Goal: Find specific page/section: Locate a particular part of the current website

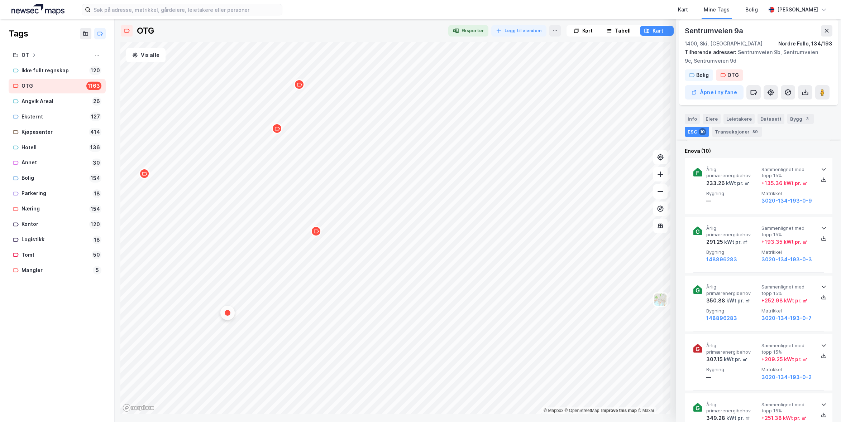
scroll to position [358, 0]
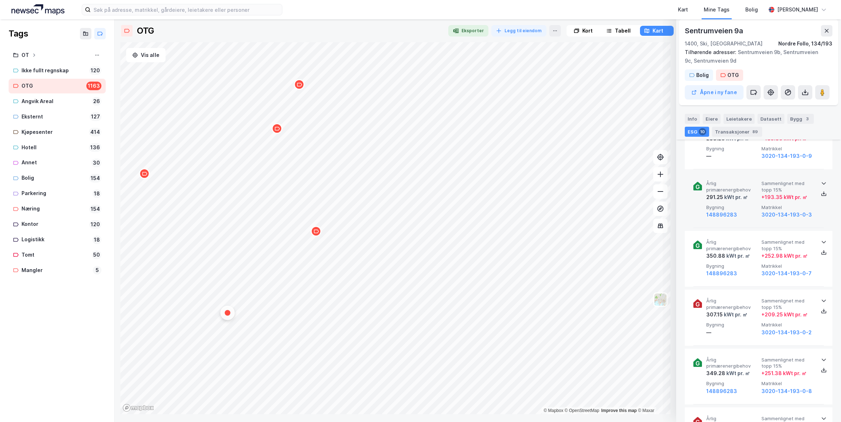
click at [822, 183] on icon at bounding box center [823, 183] width 6 height 6
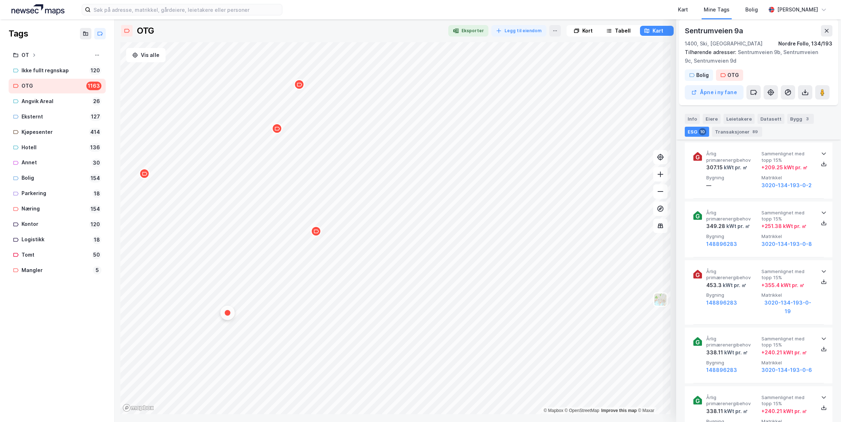
scroll to position [573, 0]
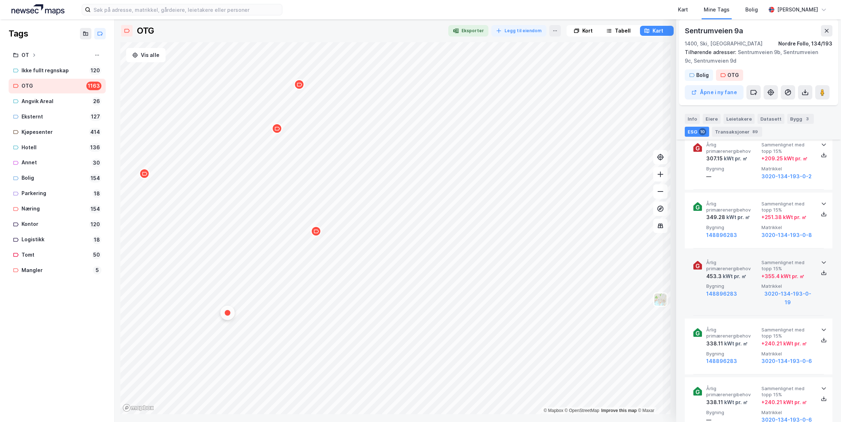
click at [820, 260] on icon at bounding box center [823, 263] width 6 height 6
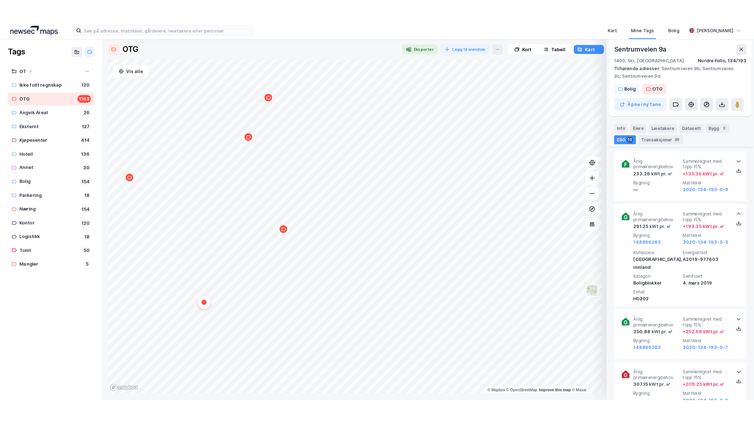
scroll to position [322, 0]
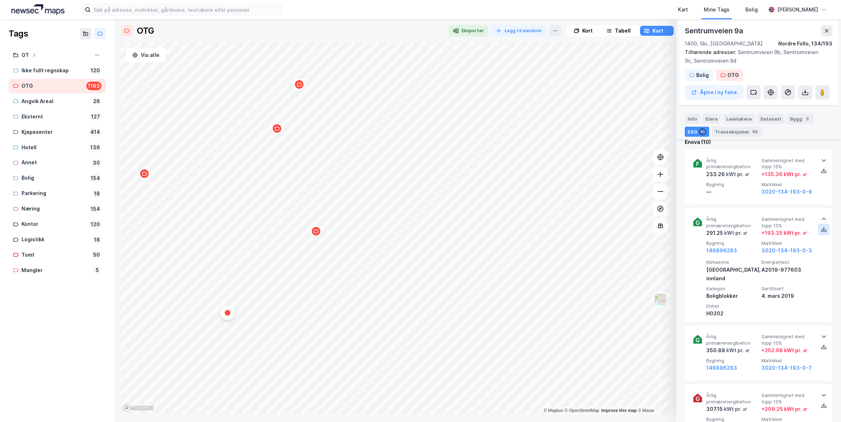
click at [822, 230] on icon at bounding box center [823, 230] width 6 height 6
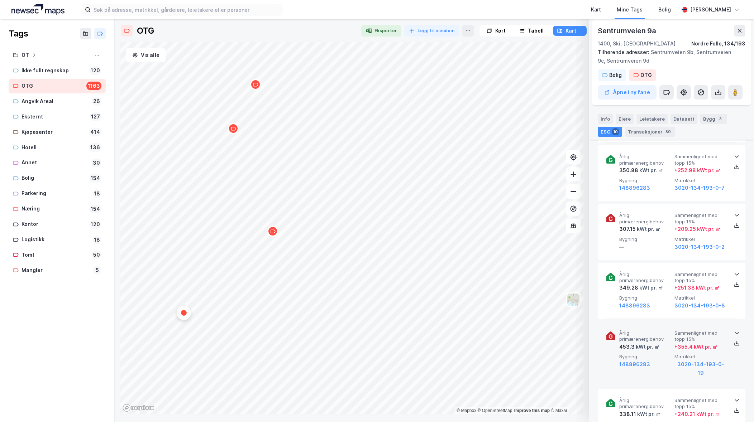
scroll to position [537, 0]
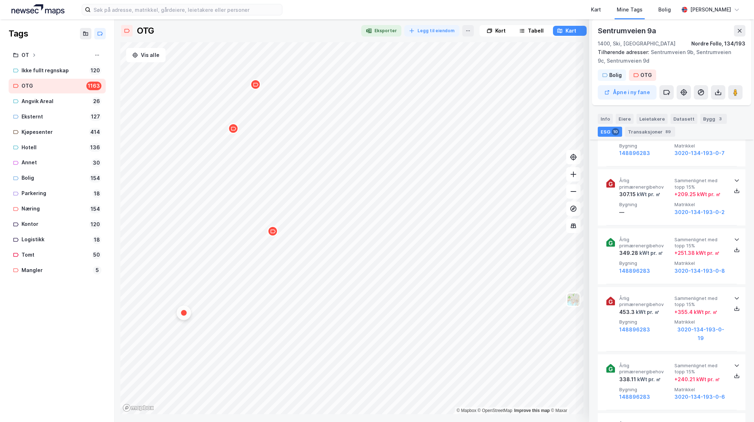
click at [709, 67] on div "Sentrumveien 9a 1400, Ski, [GEOGRAPHIC_DATA], 134/193 Tilhørende adresser: [STR…" at bounding box center [671, 62] width 159 height 86
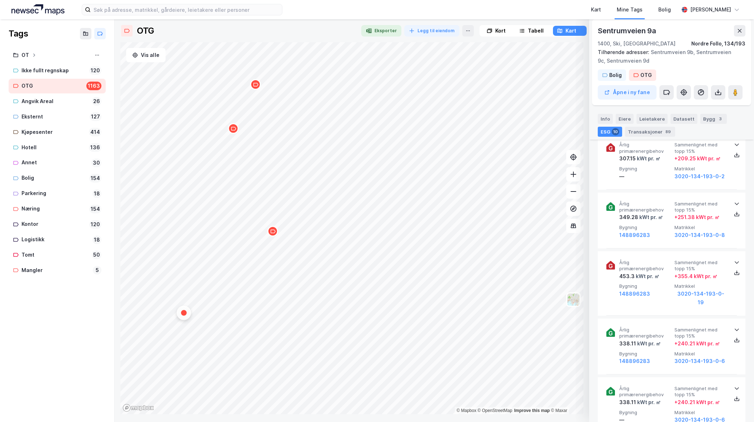
click at [735, 261] on icon at bounding box center [736, 262] width 4 height 3
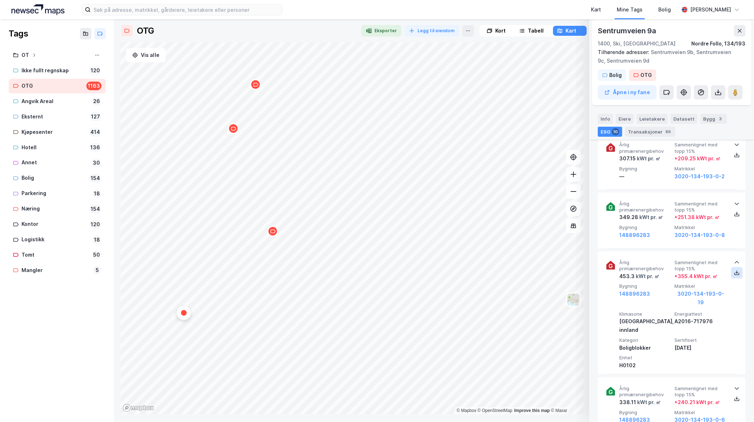
click at [736, 270] on icon at bounding box center [736, 271] width 1 height 3
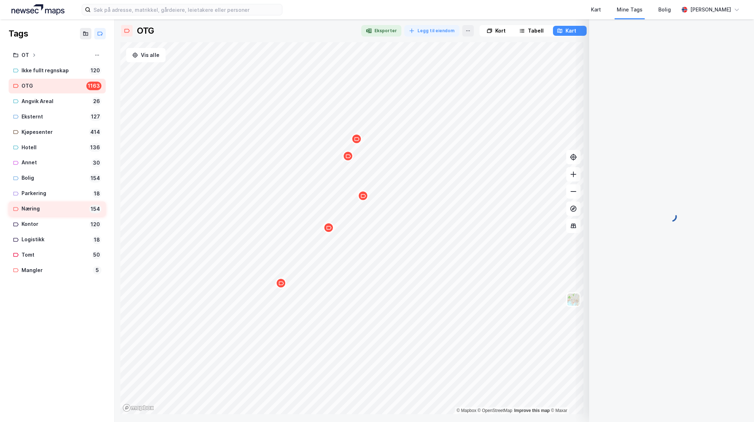
scroll to position [0, 0]
